Goal: Task Accomplishment & Management: Manage account settings

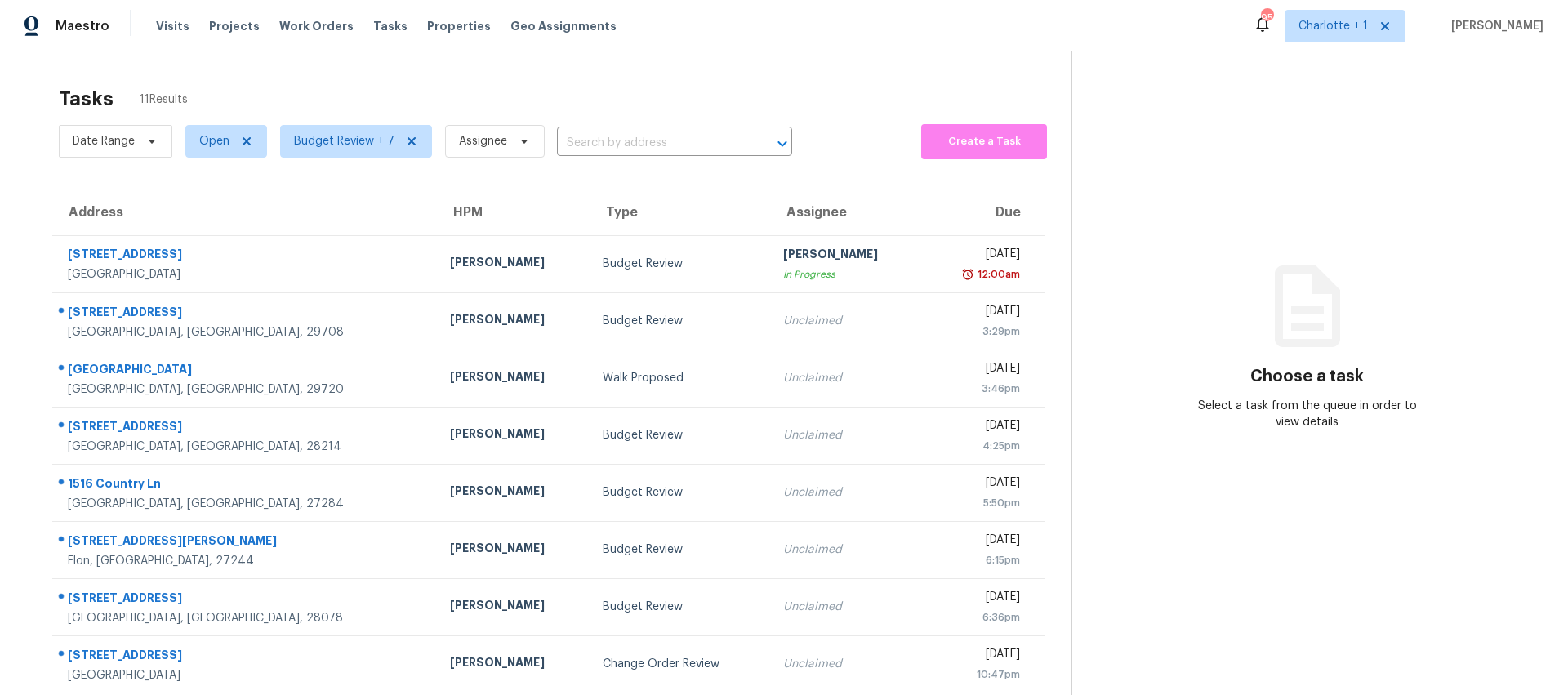
scroll to position [167, 0]
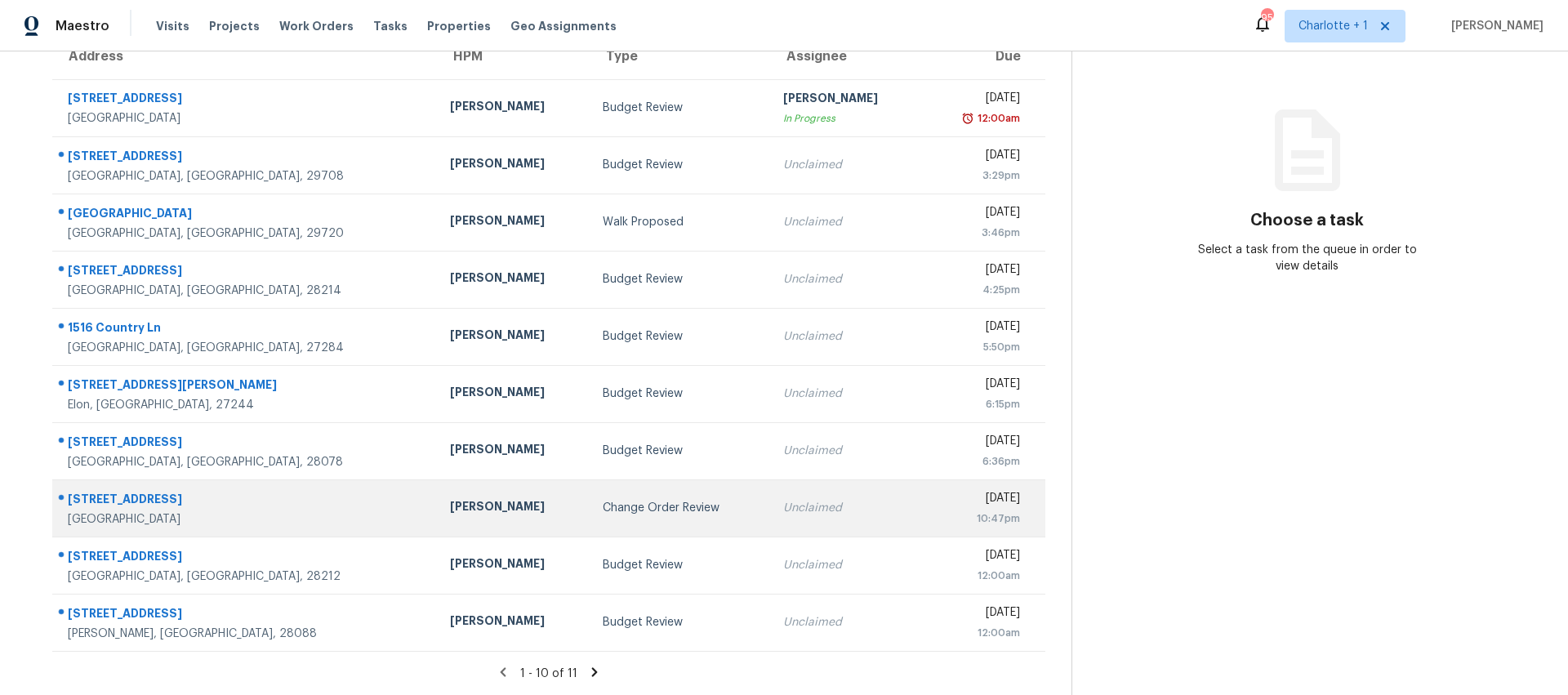
click at [437, 515] on td "[PERSON_NAME]" at bounding box center [513, 507] width 152 height 57
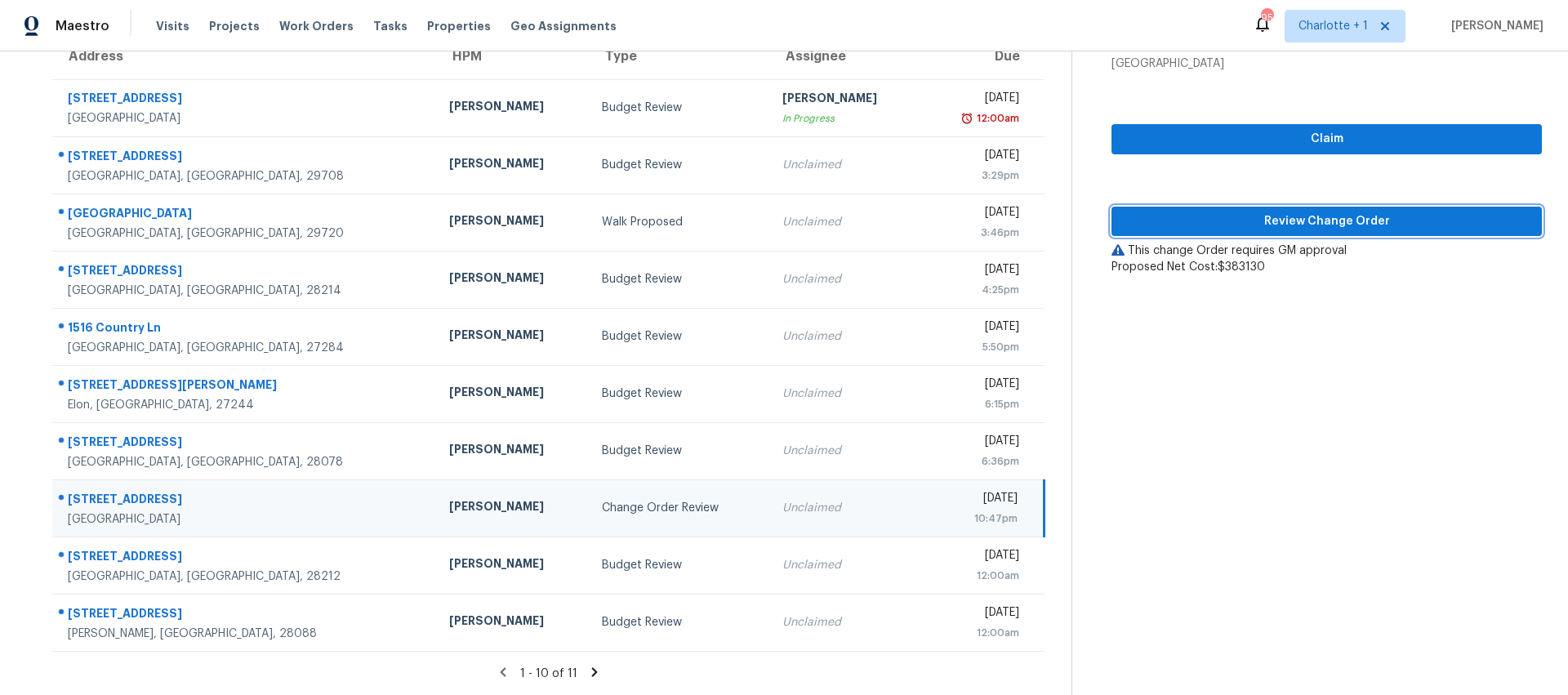
click at [1319, 215] on span "Review Change Order" at bounding box center [1327, 222] width 405 height 20
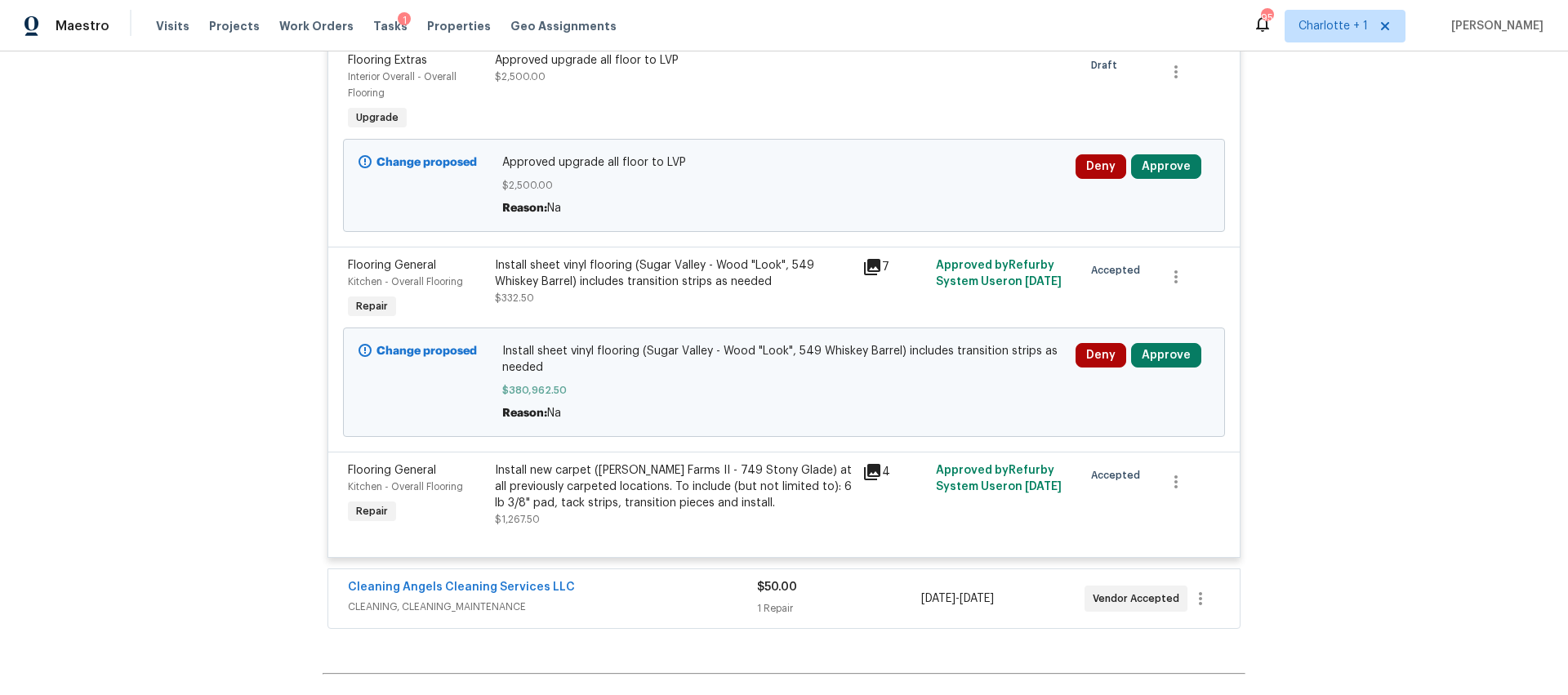
scroll to position [616, 0]
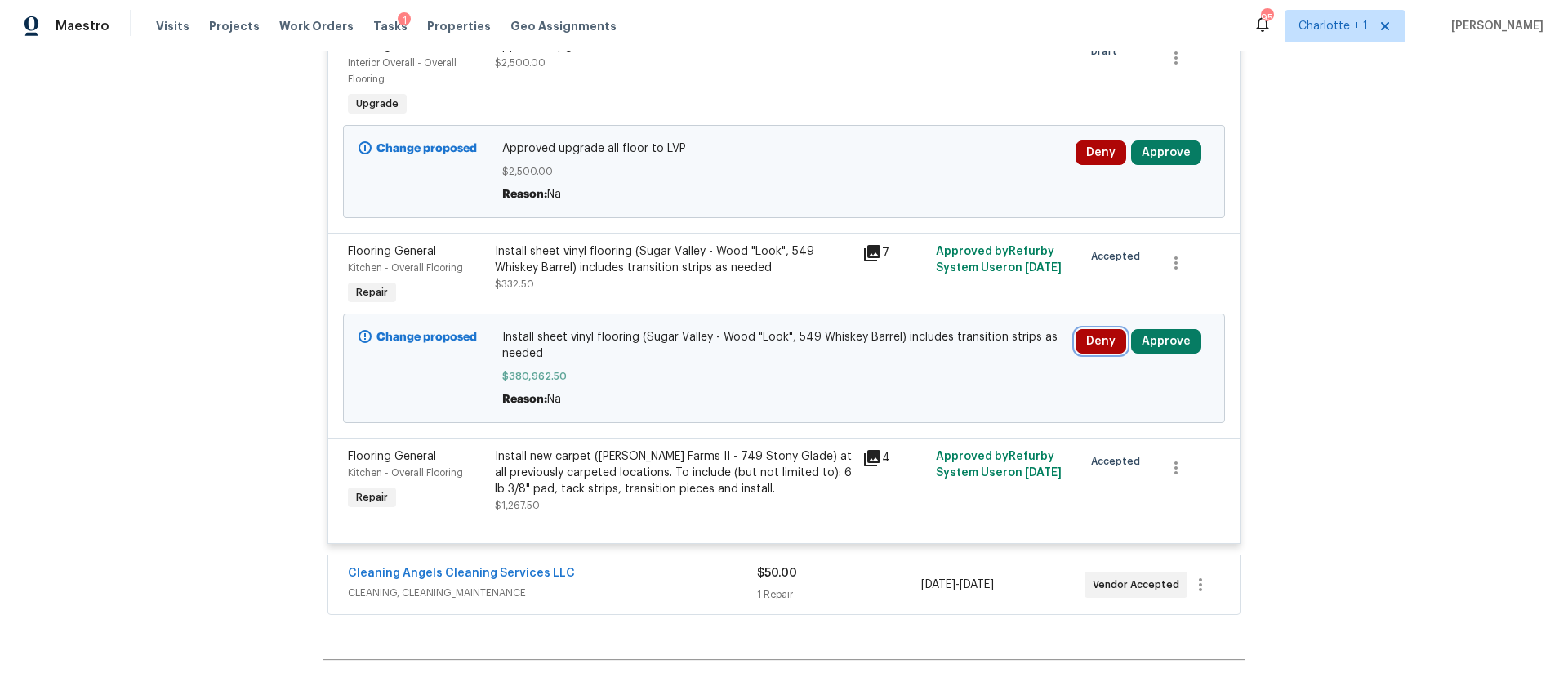
click at [1085, 343] on button "Deny" at bounding box center [1101, 341] width 50 height 24
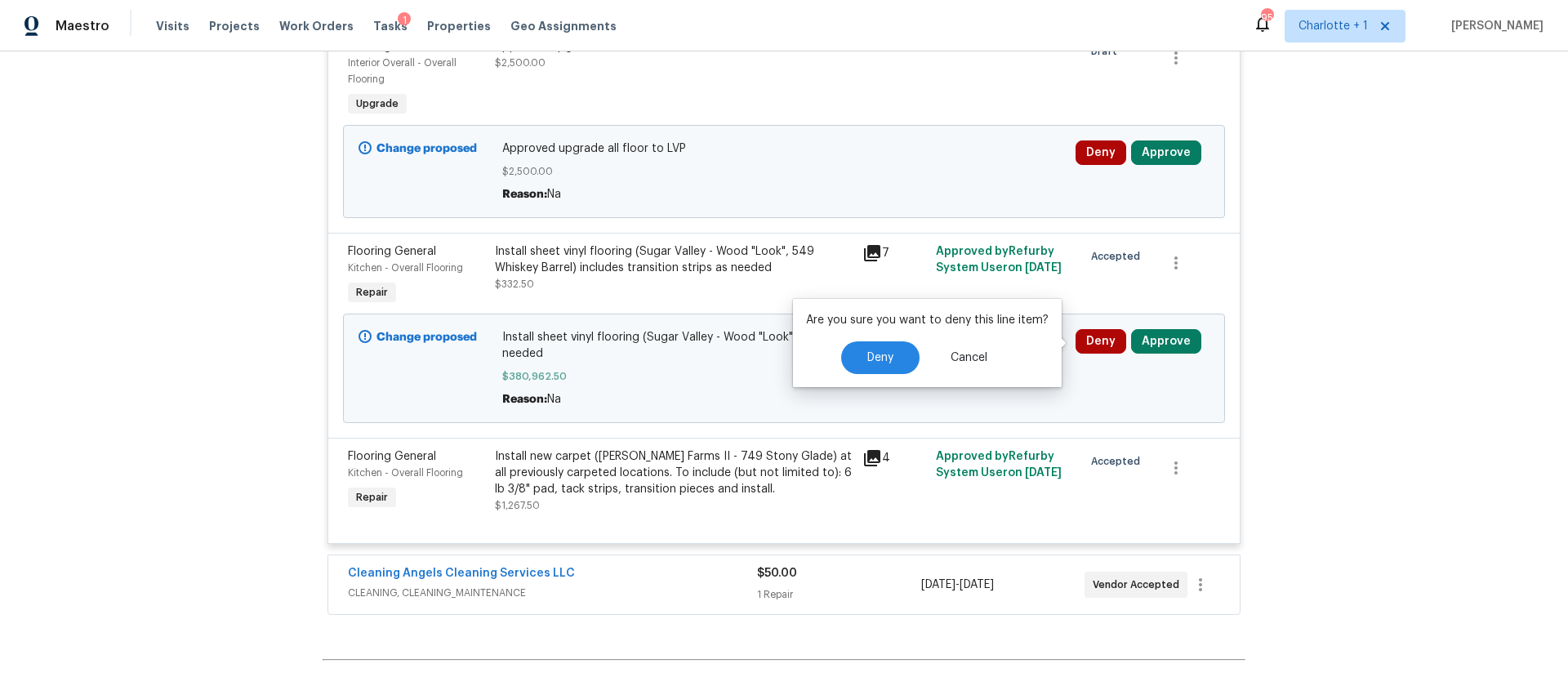
click at [885, 377] on div "Are you sure you want to deny this line item? Deny Cancel" at bounding box center [927, 342] width 269 height 88
click at [881, 361] on span "Deny" at bounding box center [880, 358] width 26 height 13
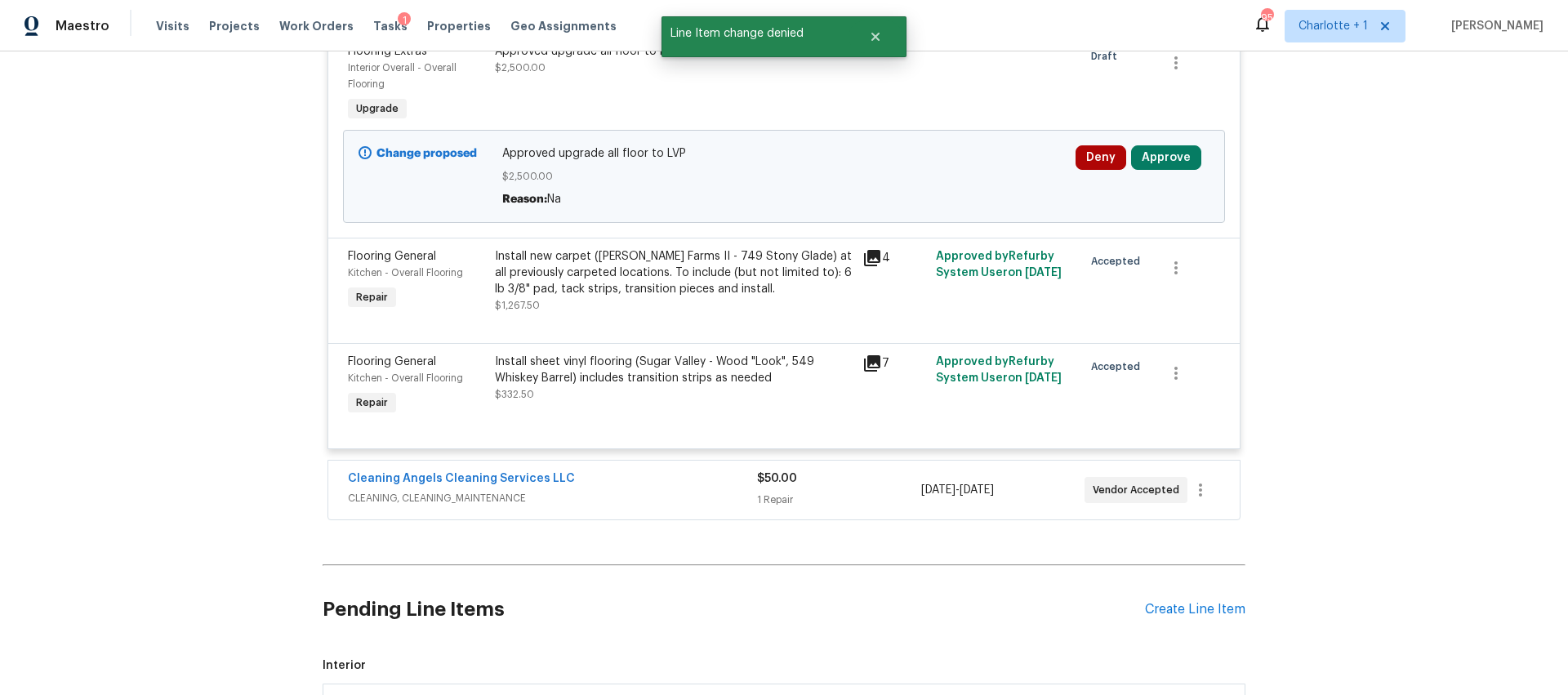
scroll to position [166, 0]
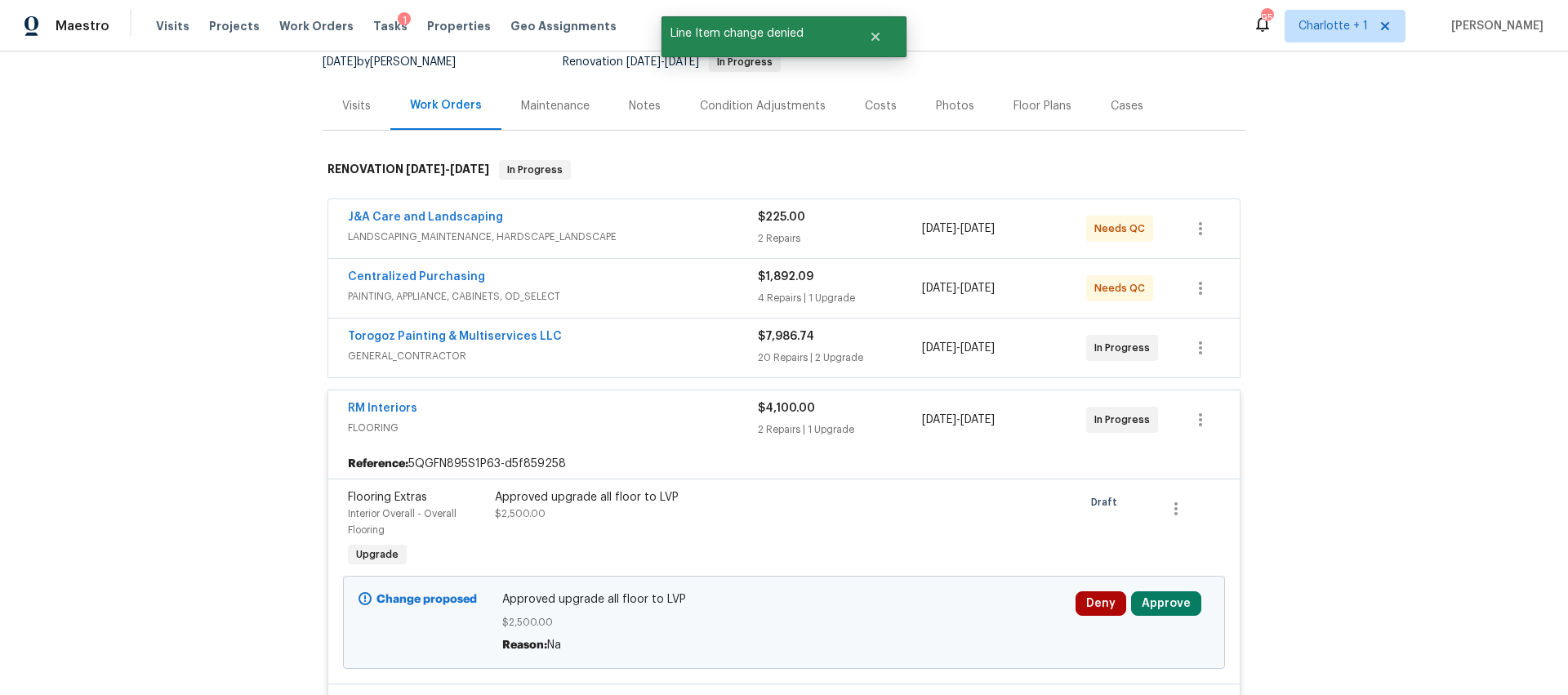
click at [870, 105] on div "Costs" at bounding box center [881, 106] width 32 height 17
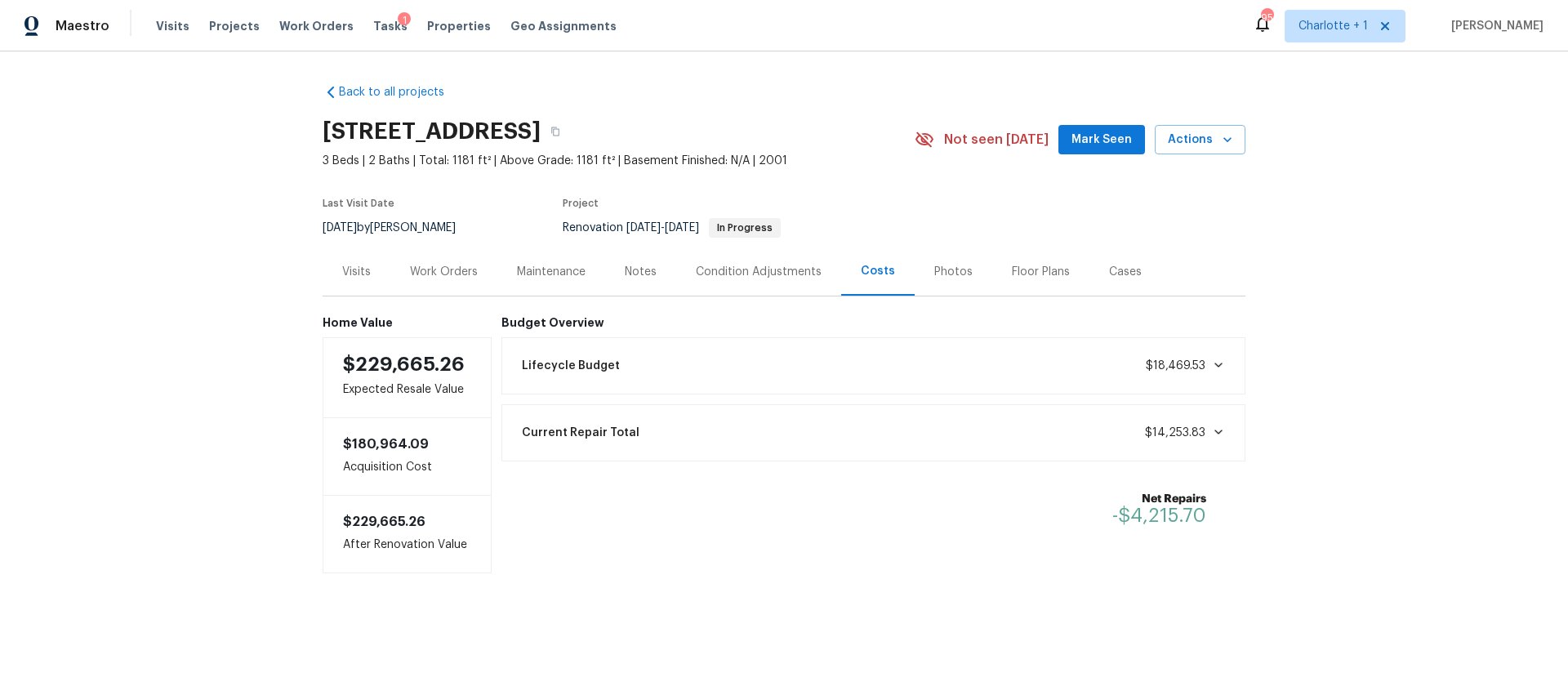
drag, startPoint x: 420, startPoint y: 281, endPoint x: 429, endPoint y: 274, distance: 11.4
click at [420, 281] on div "Work Orders" at bounding box center [444, 271] width 107 height 49
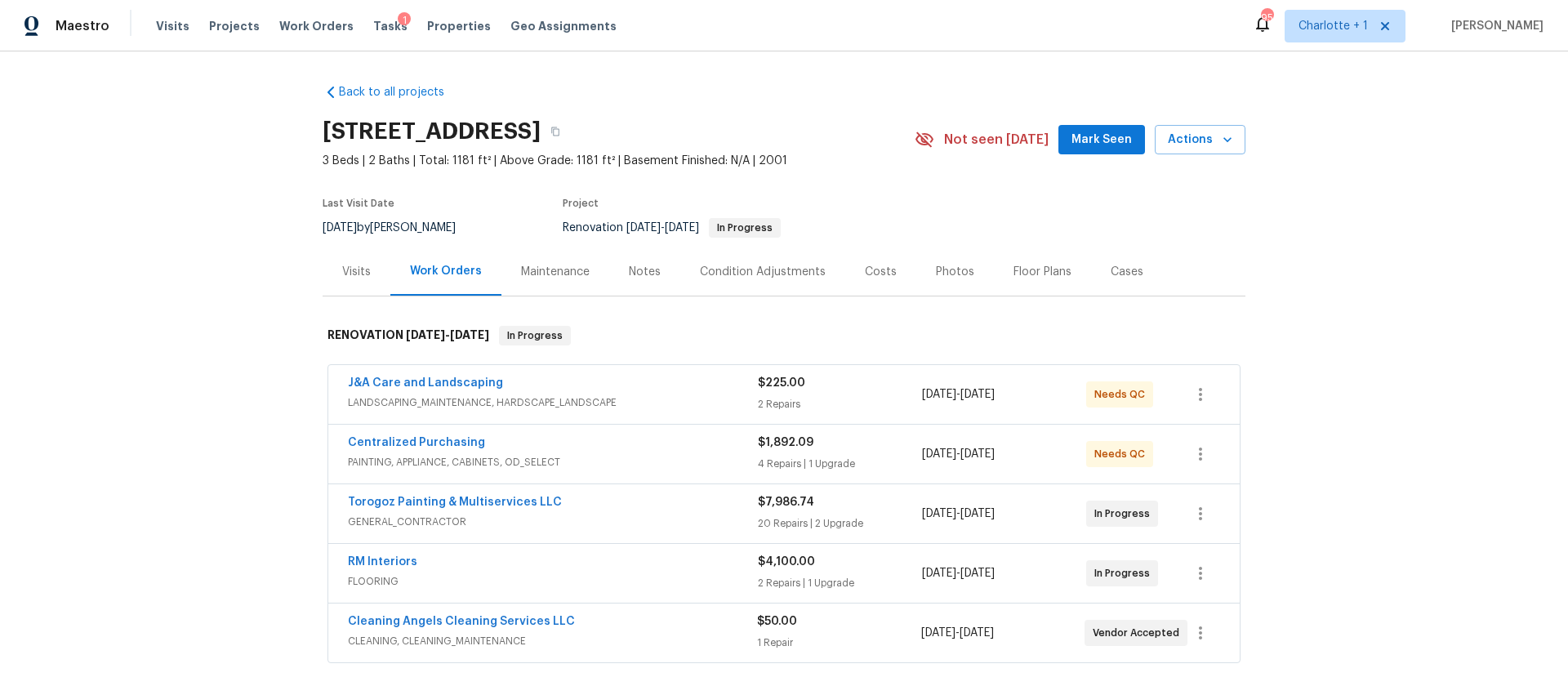
scroll to position [63, 0]
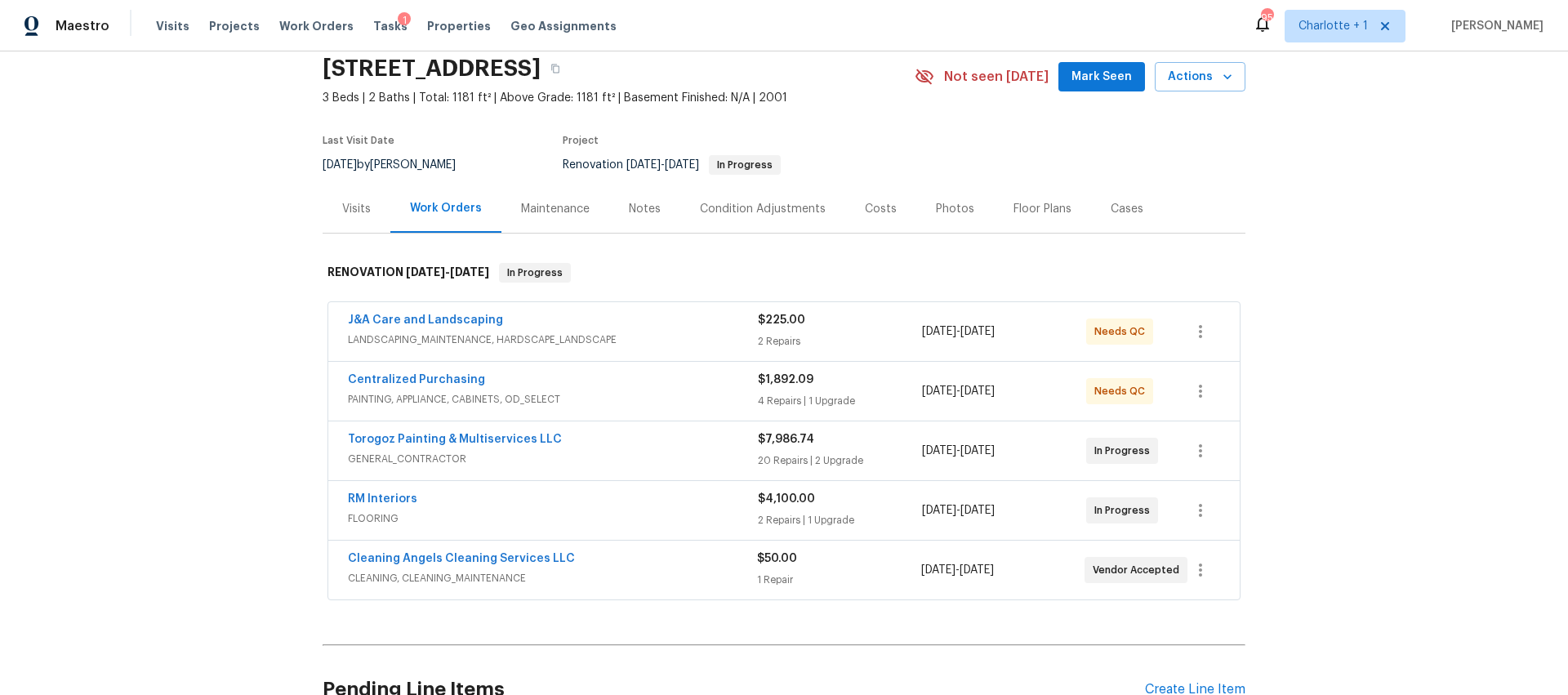
click at [645, 496] on div "RM Interiors" at bounding box center [553, 500] width 410 height 19
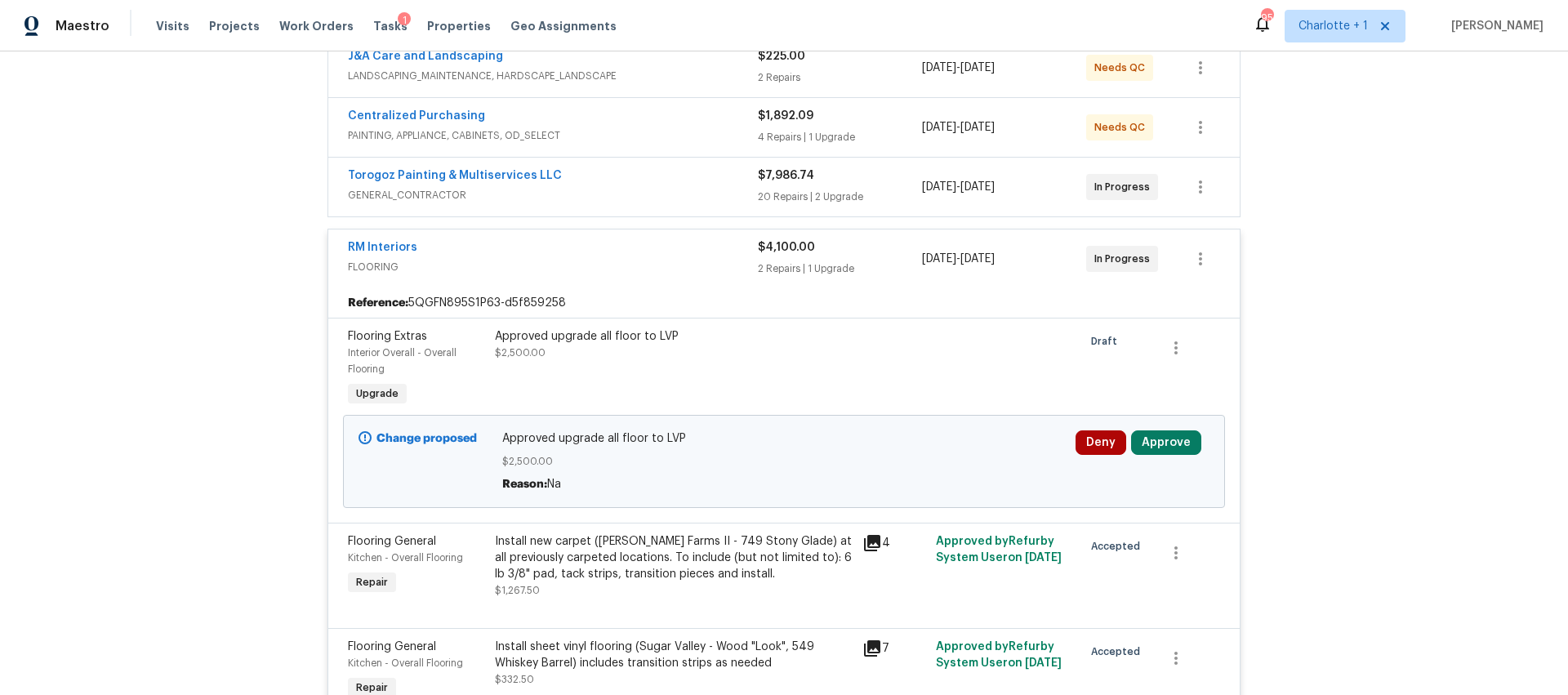
scroll to position [329, 0]
click at [1178, 444] on button "Approve" at bounding box center [1167, 440] width 70 height 24
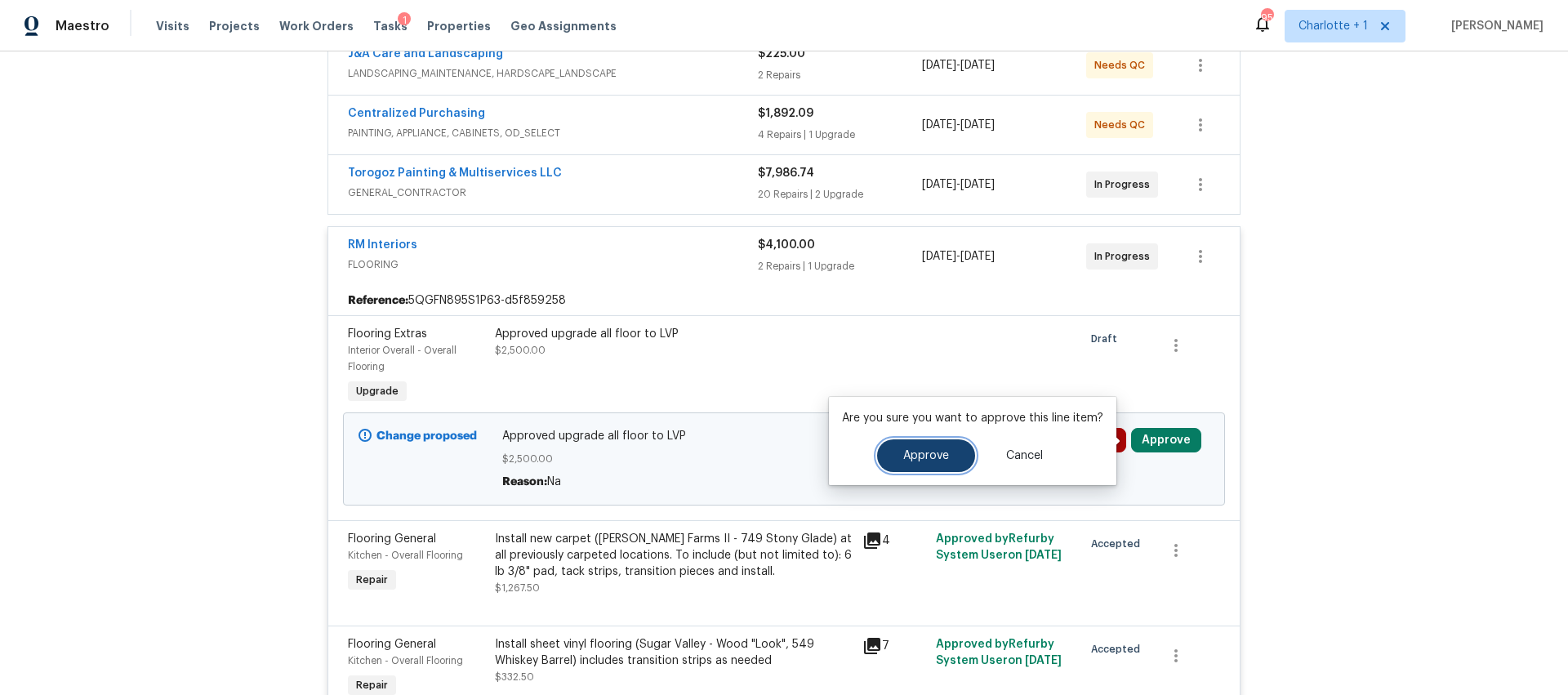
click at [952, 444] on button "Approve" at bounding box center [926, 456] width 98 height 33
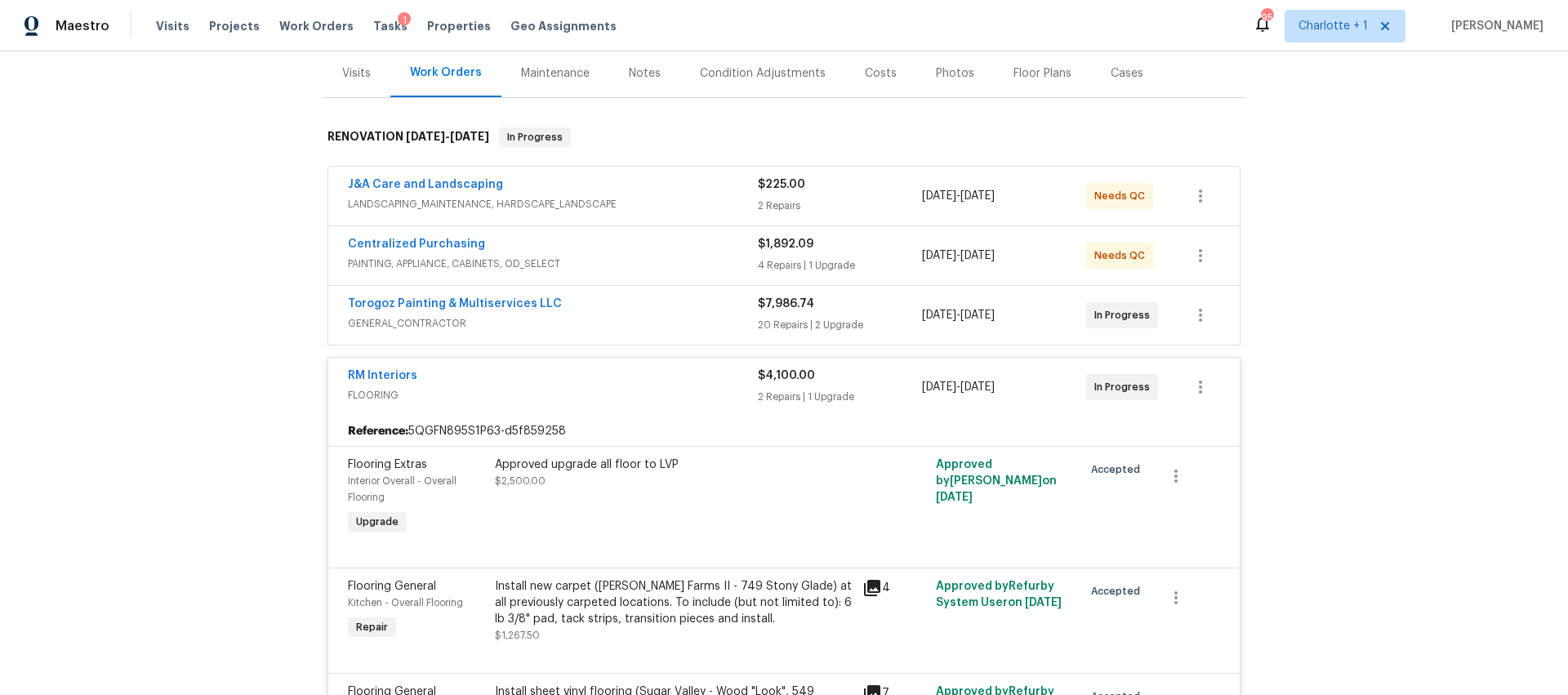
scroll to position [199, 0]
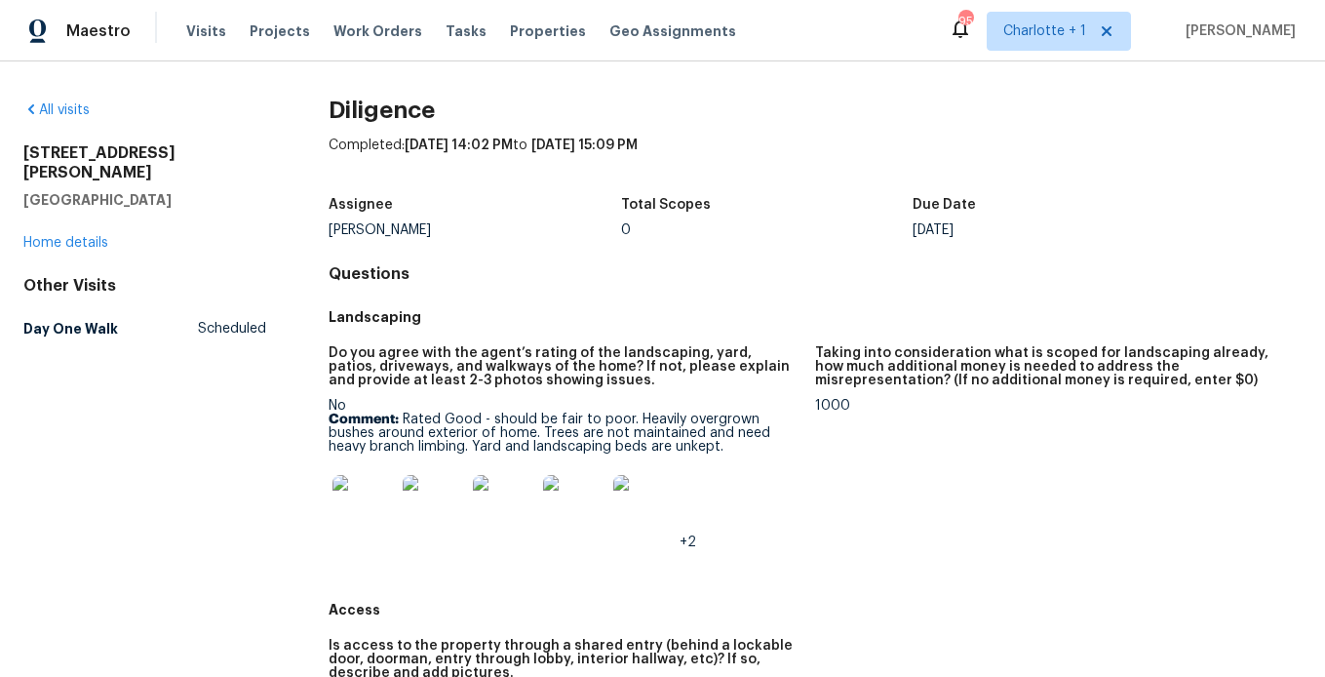
click at [439, 378] on h5 "Do you agree with the agent’s rating of the landscaping, yard, patios, driveway…" at bounding box center [564, 366] width 471 height 41
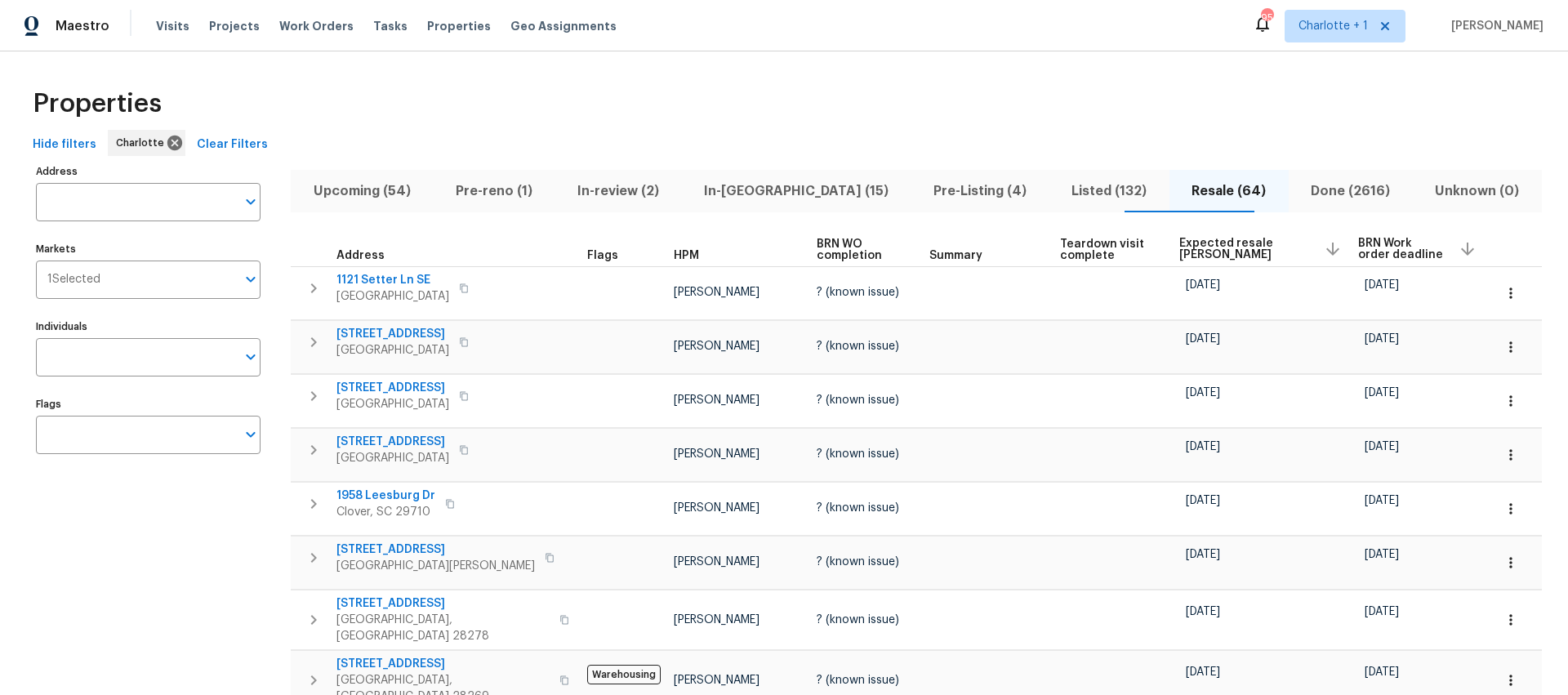
drag, startPoint x: 487, startPoint y: 88, endPoint x: 691, endPoint y: 118, distance: 206.2
click at [487, 88] on div "Properties" at bounding box center [784, 104] width 1516 height 52
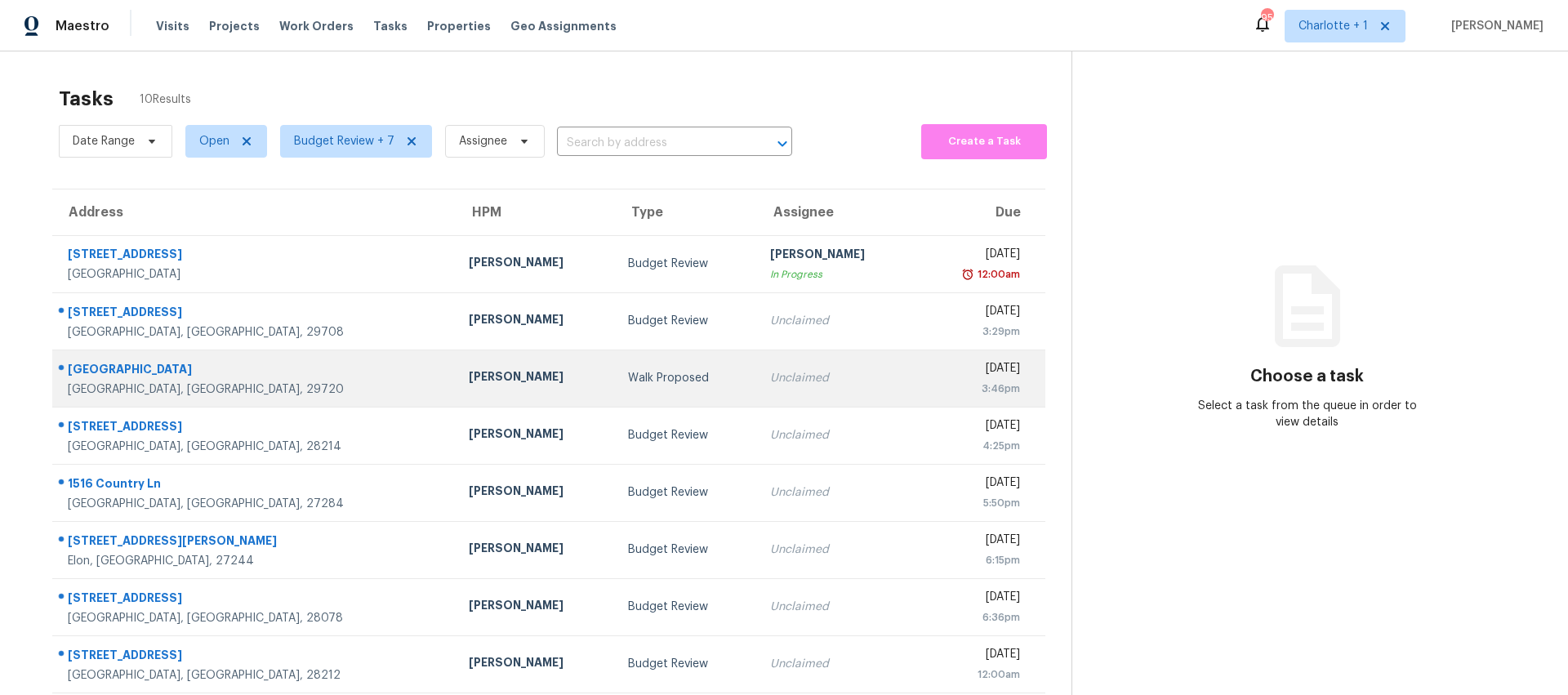
scroll to position [137, 0]
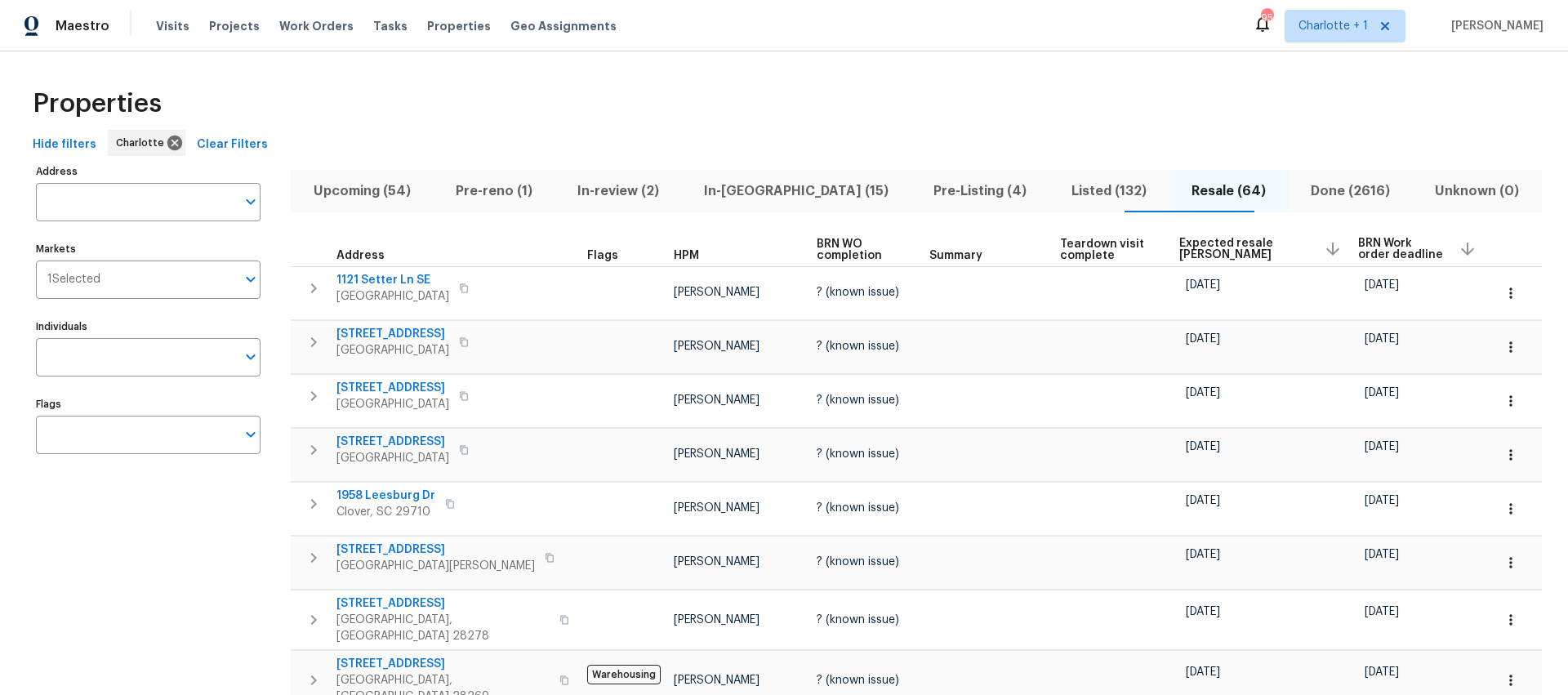
drag, startPoint x: 1108, startPoint y: 131, endPoint x: 1141, endPoint y: 148, distance: 37.1
click at [1108, 131] on div "Hide filters Charlotte Clear Filters" at bounding box center [784, 145] width 1516 height 30
click at [1205, 253] on span "Expected resale COE" at bounding box center [1245, 249] width 132 height 23
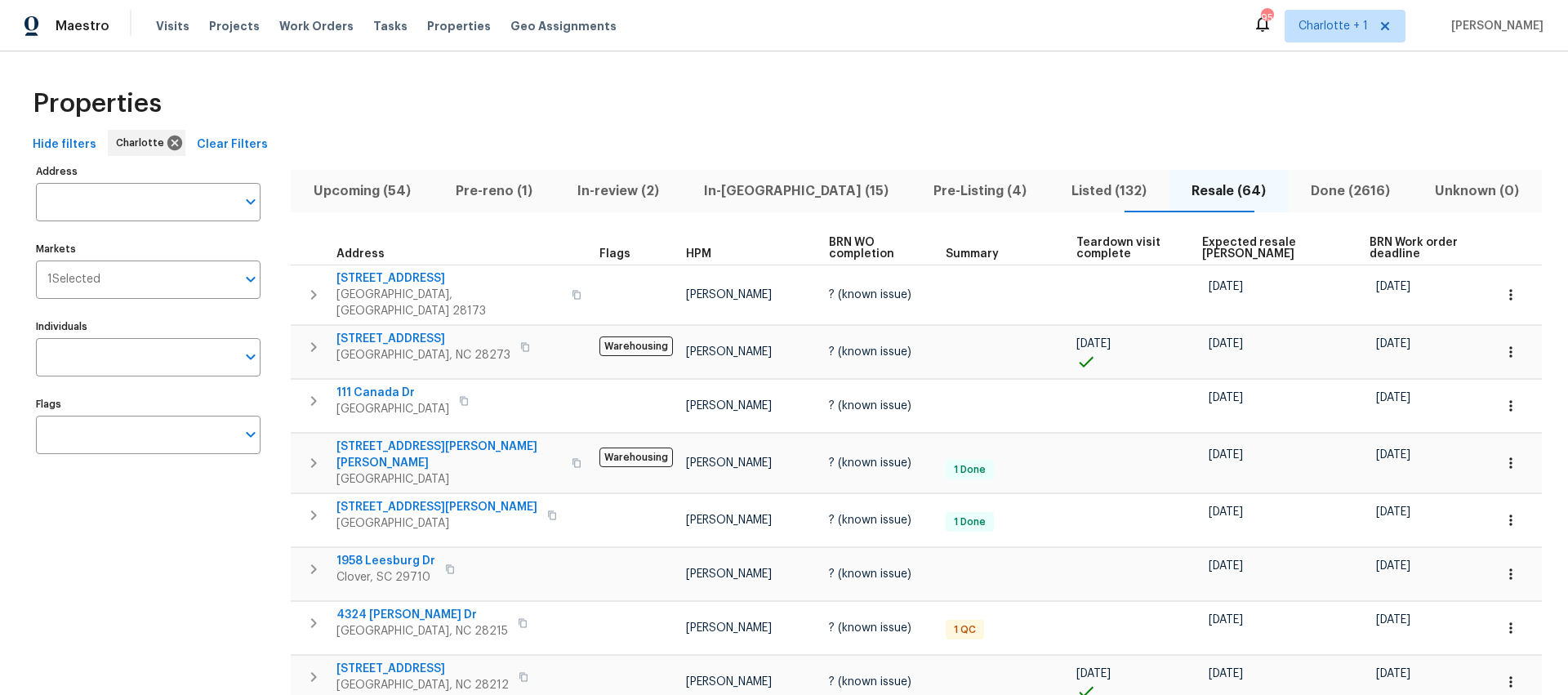
click at [1205, 252] on span "Expected resale COE" at bounding box center [1271, 248] width 140 height 23
